Goal: Task Accomplishment & Management: Manage account settings

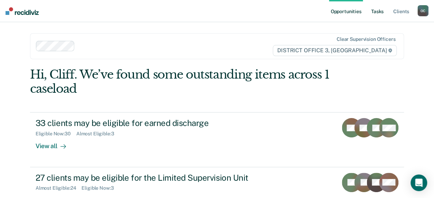
click at [376, 11] on link "Tasks" at bounding box center [377, 11] width 15 height 22
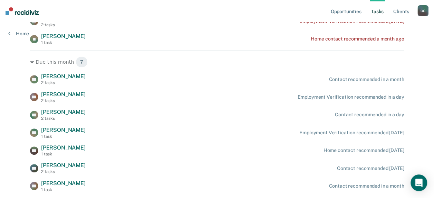
scroll to position [156, 0]
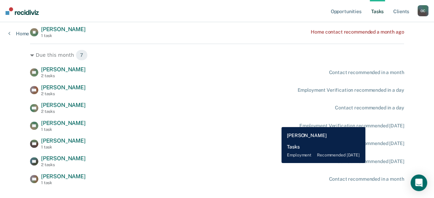
drag, startPoint x: 277, startPoint y: 122, endPoint x: 299, endPoint y: 115, distance: 23.8
click at [277, 122] on div "XR Xavier Ries 1 task Employment Verification recommended in 12 days" at bounding box center [217, 126] width 374 height 12
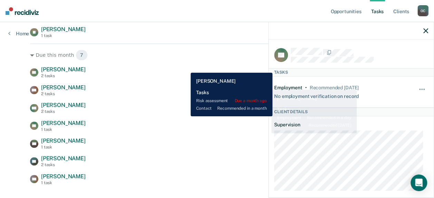
click at [200, 69] on div "AS Anthony Salinas 2 tasks Contact recommended in a month" at bounding box center [217, 72] width 374 height 12
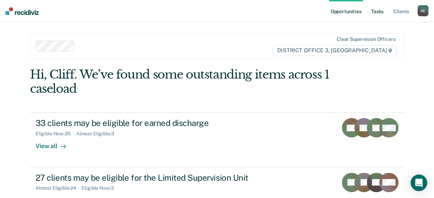
click at [382, 12] on link "Tasks" at bounding box center [377, 11] width 15 height 22
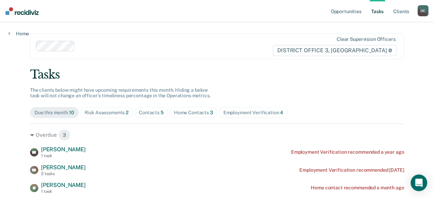
click at [111, 115] on span "Risk Assessments 2" at bounding box center [106, 112] width 53 height 11
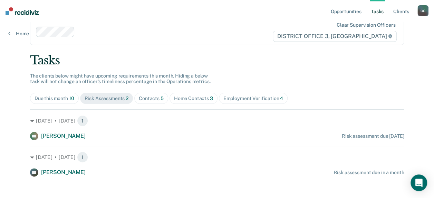
scroll to position [20, 0]
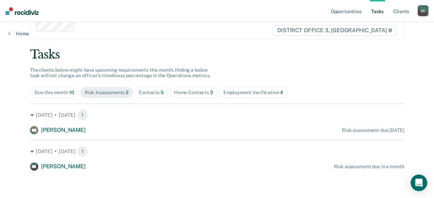
click at [151, 90] on div "Contacts 5" at bounding box center [151, 93] width 25 height 6
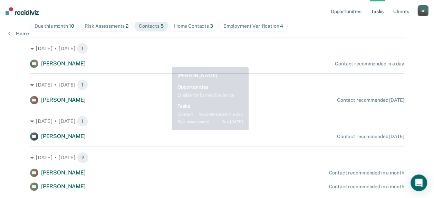
scroll to position [89, 0]
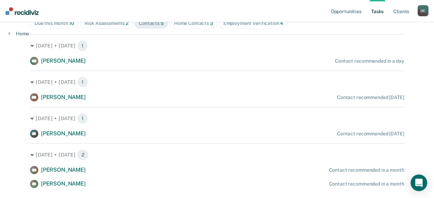
click at [189, 23] on div "Home Contacts 3" at bounding box center [193, 23] width 39 height 6
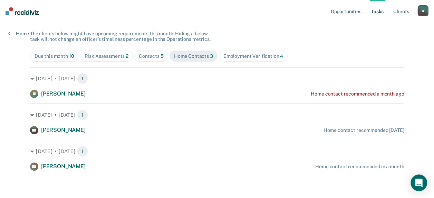
click at [236, 55] on div "Employment Verification 4" at bounding box center [254, 56] width 60 height 6
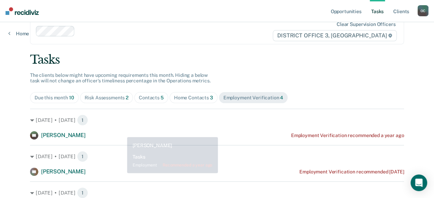
scroll to position [0, 0]
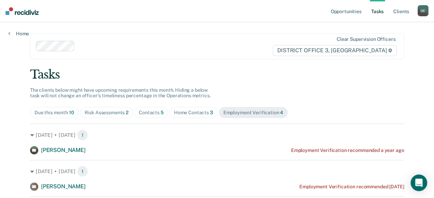
click at [52, 113] on div "Due this month 10" at bounding box center [55, 113] width 40 height 6
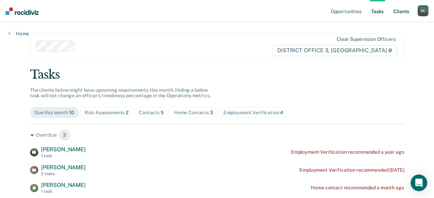
click at [401, 10] on link "Client s" at bounding box center [401, 11] width 19 height 22
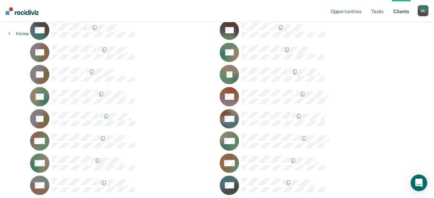
scroll to position [277, 0]
